Goal: Find specific page/section: Find specific page/section

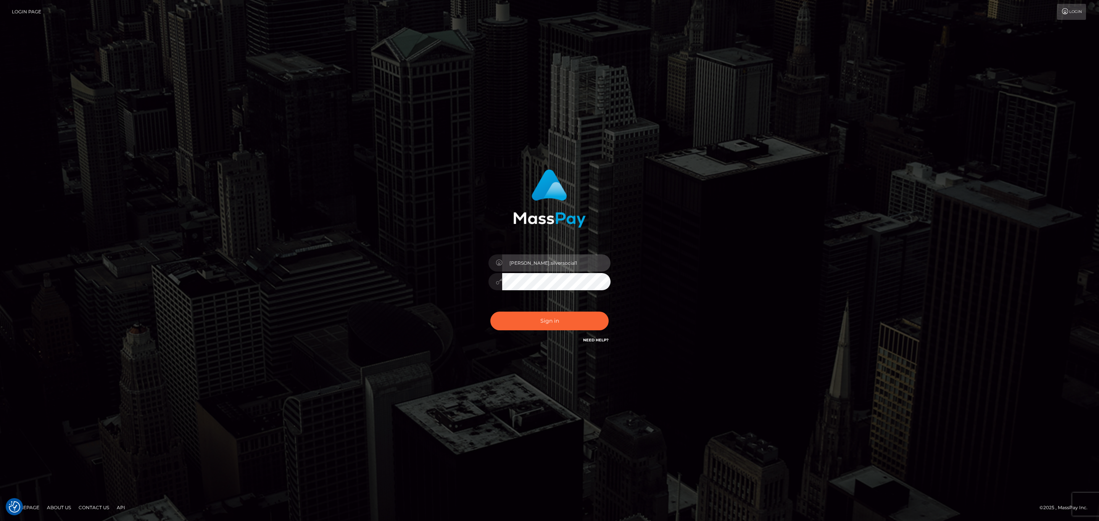
click at [575, 268] on input "Sean.silversocial1" at bounding box center [556, 263] width 108 height 17
type input "[PERSON_NAME].megabonanza"
click at [582, 318] on button "Sign in" at bounding box center [549, 321] width 118 height 19
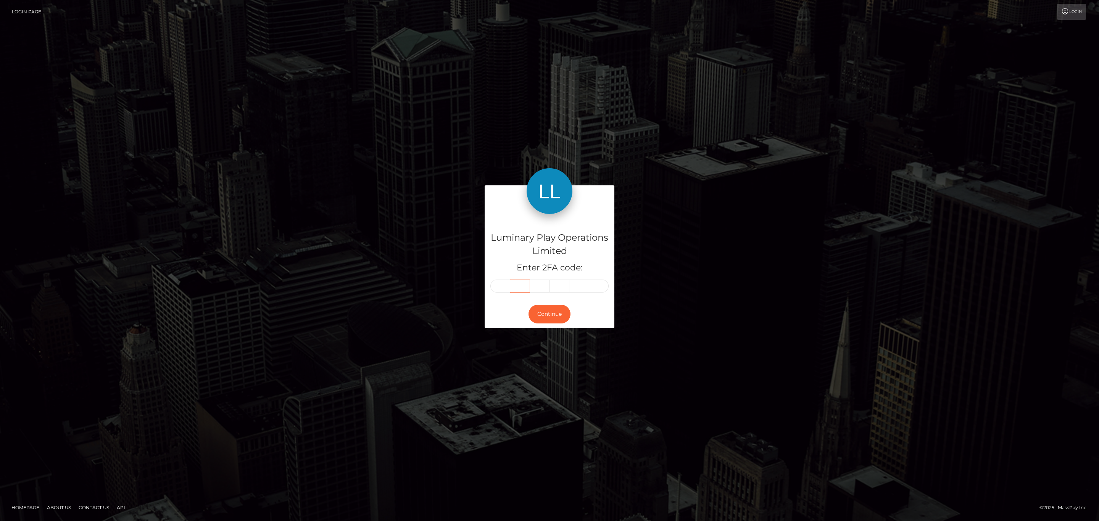
drag, startPoint x: 510, startPoint y: 289, endPoint x: 505, endPoint y: 287, distance: 5.1
click at [510, 289] on div at bounding box center [549, 286] width 118 height 13
click at [504, 286] on input "text" at bounding box center [500, 286] width 20 height 13
paste input "7"
type input "7"
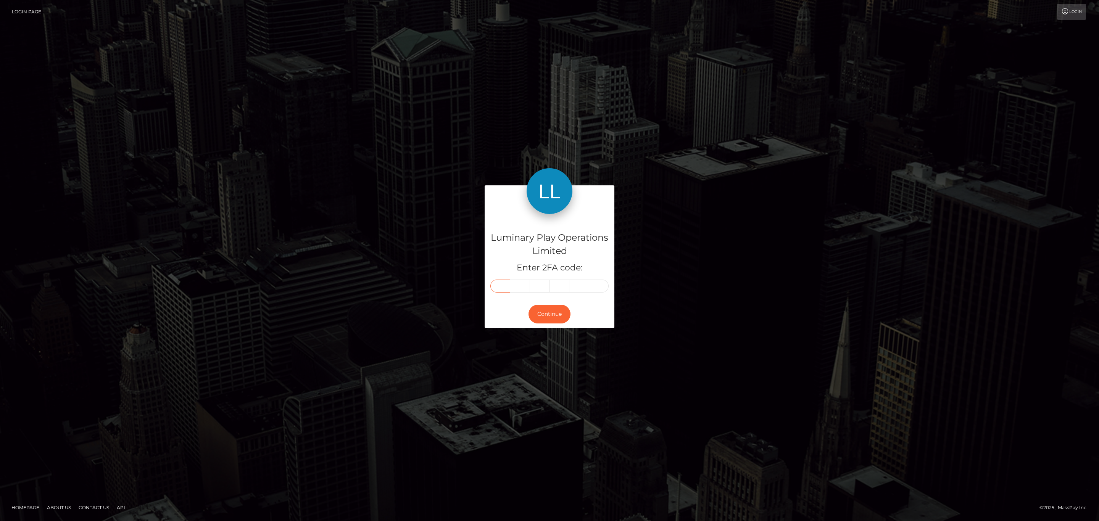
type input "7"
type input "0"
type input "1"
type input "2"
type input "3"
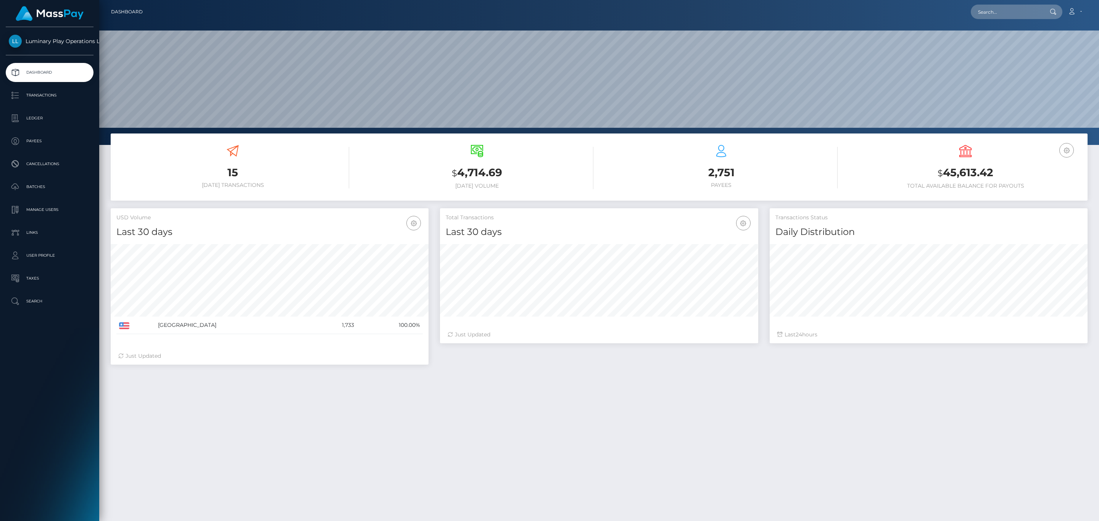
scroll to position [135, 318]
click at [1017, 9] on input "text" at bounding box center [1007, 12] width 72 height 15
paste input "82209705"
type input "82209705"
click at [1011, 39] on link "JUAN CARLOS GARCIA MENDOZA" at bounding box center [1021, 39] width 100 height 14
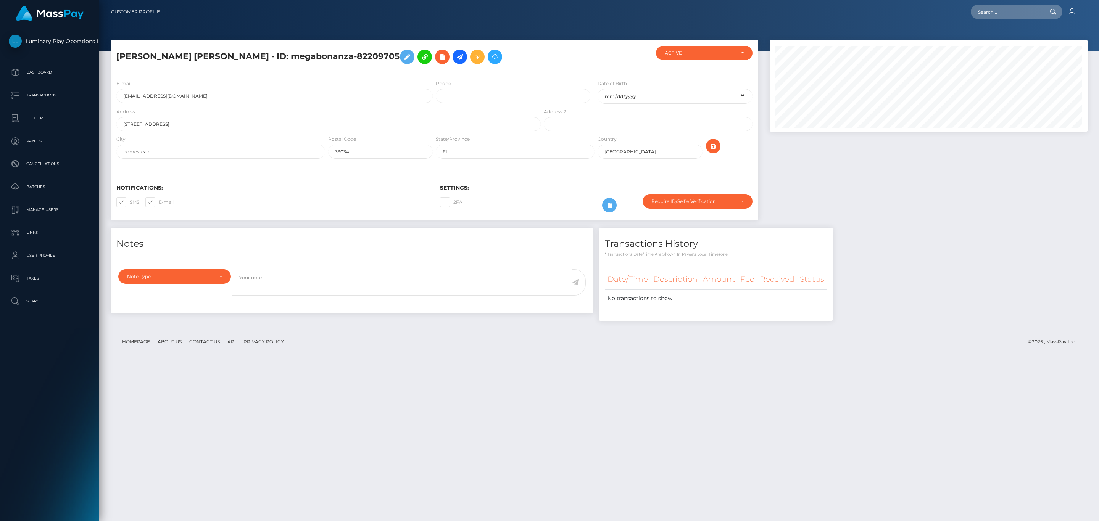
scroll to position [92, 318]
click at [736, 204] on div "Require ID/Selfie Verification" at bounding box center [697, 201] width 92 height 6
click at [826, 186] on div at bounding box center [928, 134] width 329 height 188
click at [300, 68] on div "JUAN CARLOS GARCIA MENDOZA - ID: megabonanza-82209705" at bounding box center [327, 60] width 432 height 28
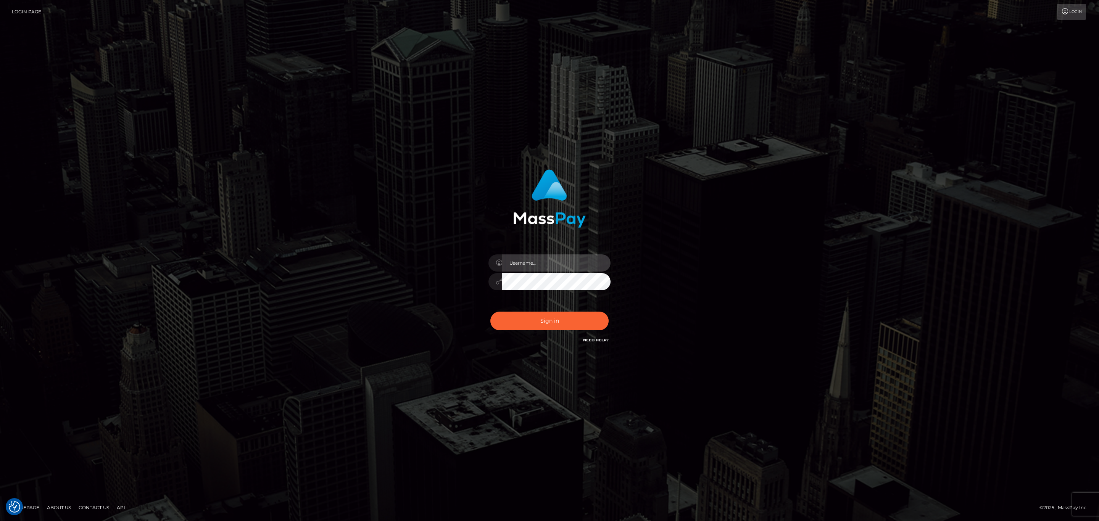
type input "[PERSON_NAME].megabonanza"
click at [712, 233] on div "sean.megabonanza Sign in" at bounding box center [549, 261] width 435 height 194
click at [551, 322] on button "Sign in" at bounding box center [549, 321] width 118 height 19
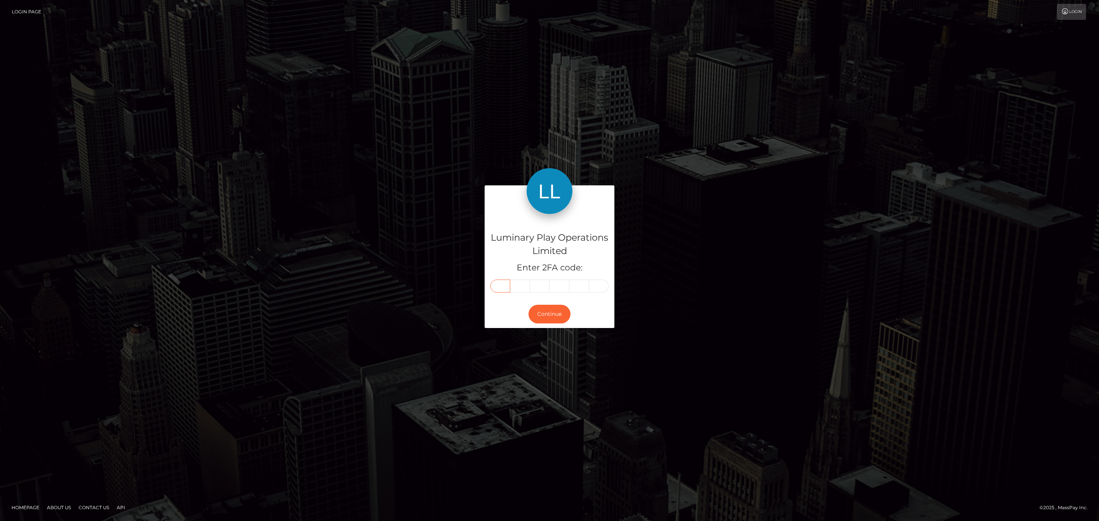
click at [498, 281] on input "text" at bounding box center [500, 286] width 20 height 13
paste input "3"
type input "3"
type input "7"
type input "2"
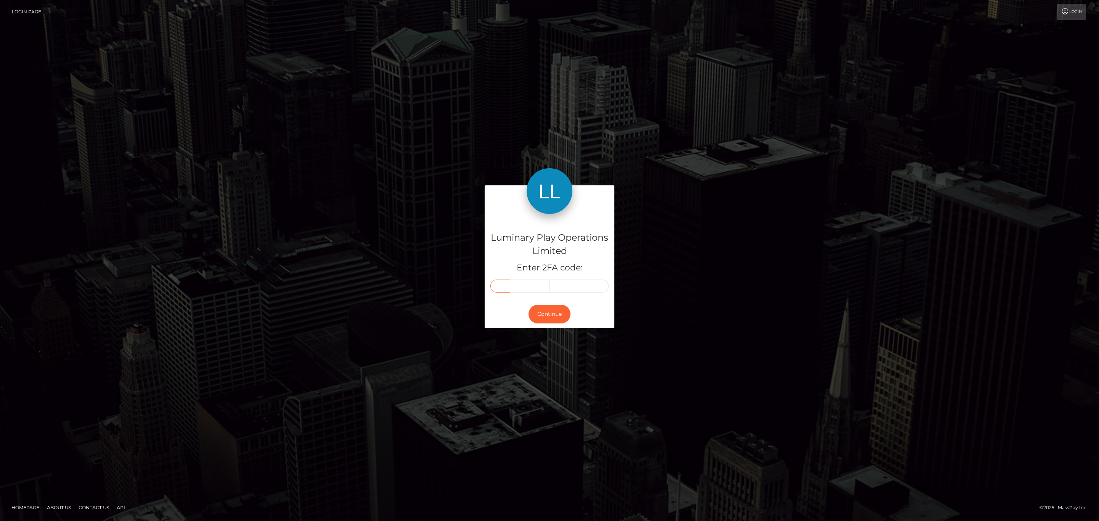
type input "3"
type input "9"
type input "7"
click at [553, 314] on button "Continue" at bounding box center [550, 314] width 42 height 19
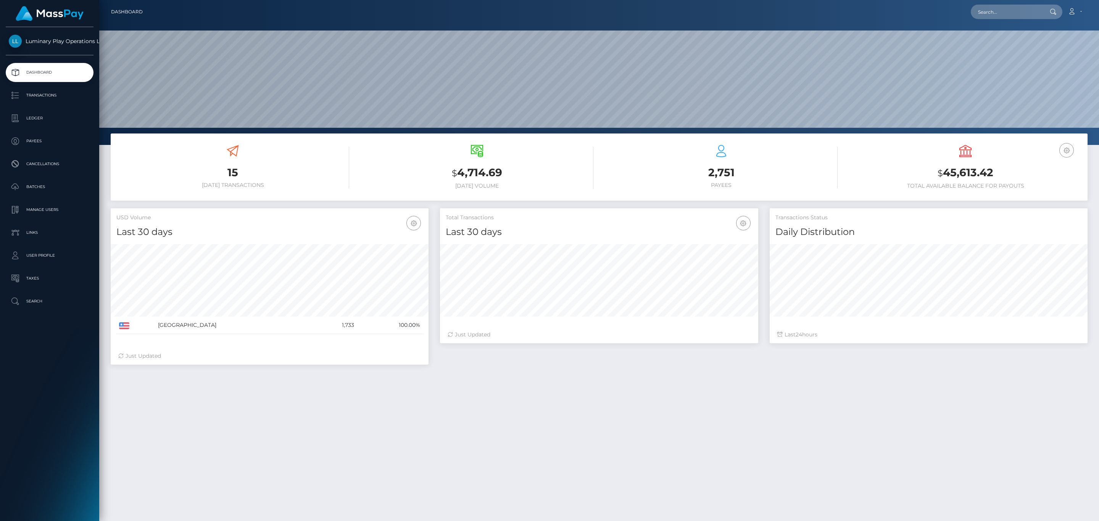
scroll to position [135, 318]
click at [994, 13] on input "text" at bounding box center [1007, 12] width 72 height 15
paste input "82209705"
type input "82209705"
click at [1017, 38] on link "JUAN CARLOS GARCIA MENDOZA" at bounding box center [1021, 39] width 100 height 14
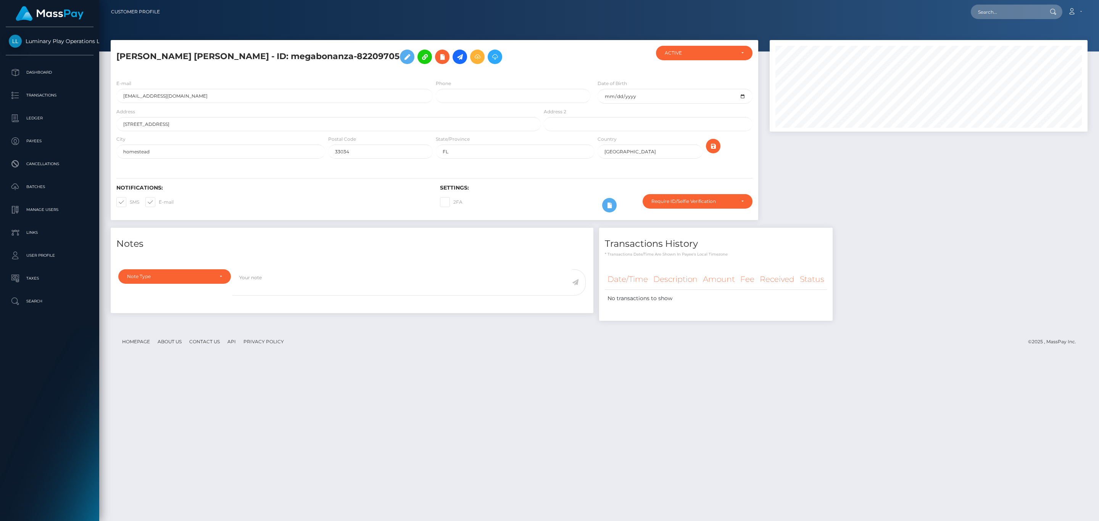
scroll to position [92, 318]
click at [697, 207] on div "Require ID/Selfie Verification" at bounding box center [698, 201] width 110 height 15
click at [882, 169] on div at bounding box center [928, 134] width 329 height 188
